Goal: Navigation & Orientation: Find specific page/section

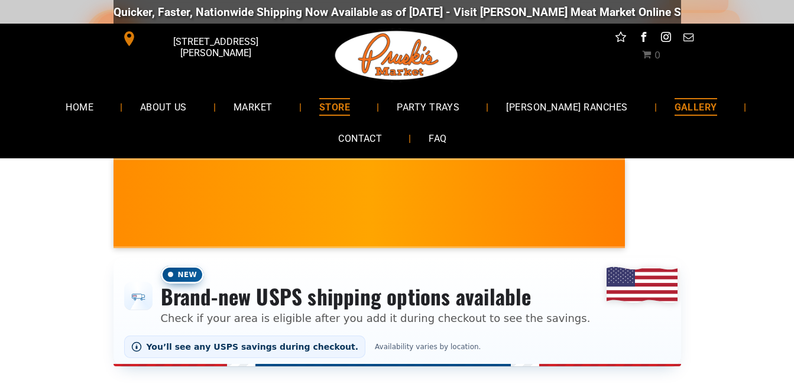
click at [674, 106] on span "GALLERY" at bounding box center [695, 106] width 43 height 17
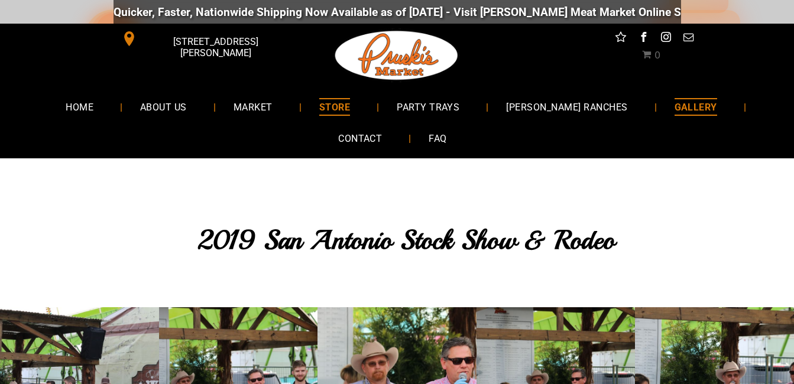
click at [350, 100] on span "STORE" at bounding box center [334, 106] width 31 height 17
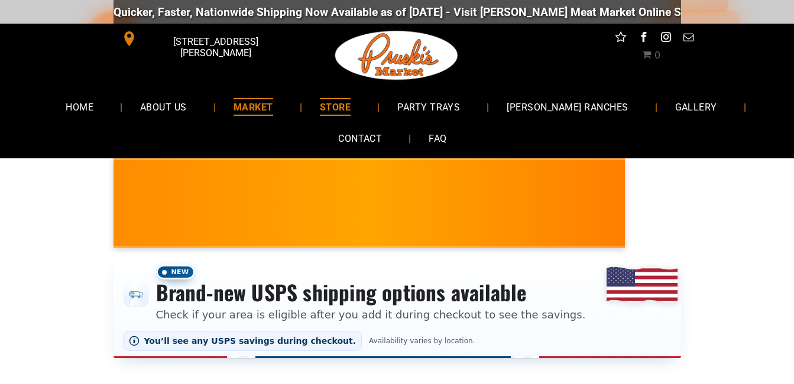
click at [271, 102] on span "MARKET" at bounding box center [253, 106] width 40 height 17
